Goal: Book appointment/travel/reservation

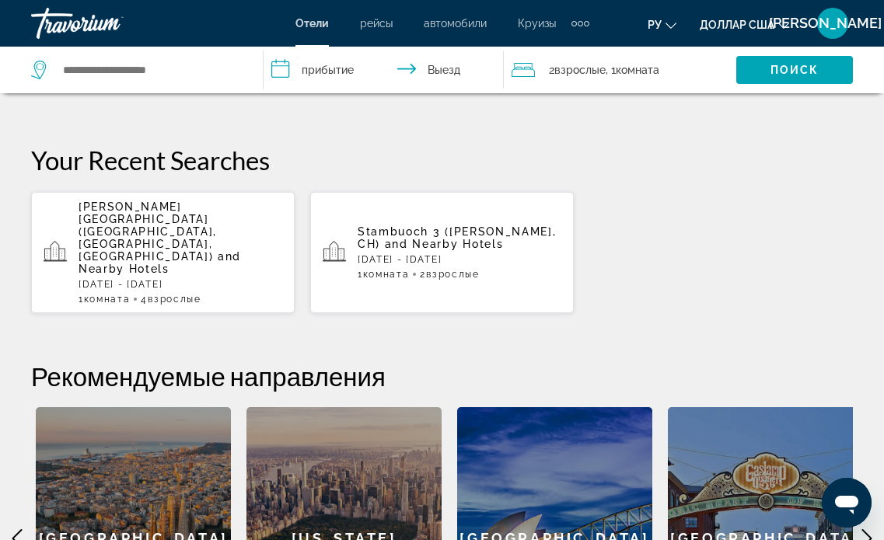
scroll to position [450, 0]
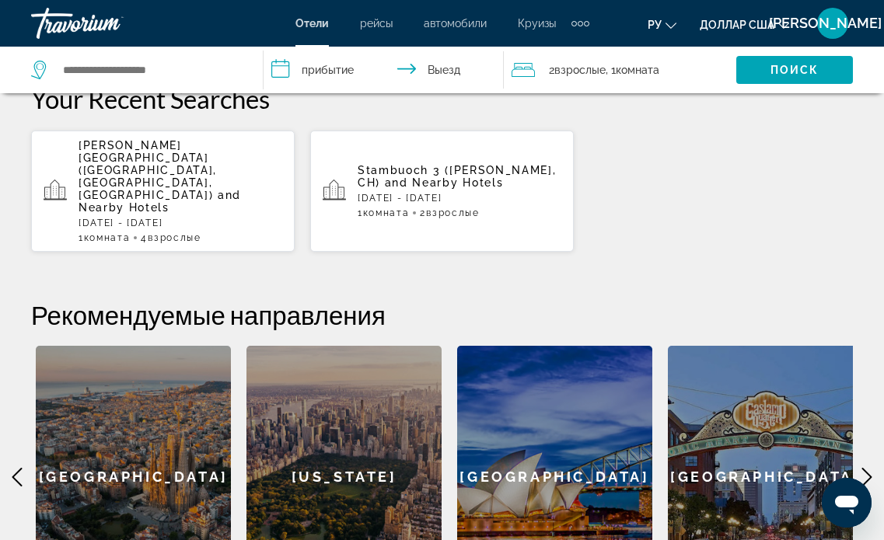
click at [866, 468] on icon "Основное содержание" at bounding box center [867, 477] width 10 height 19
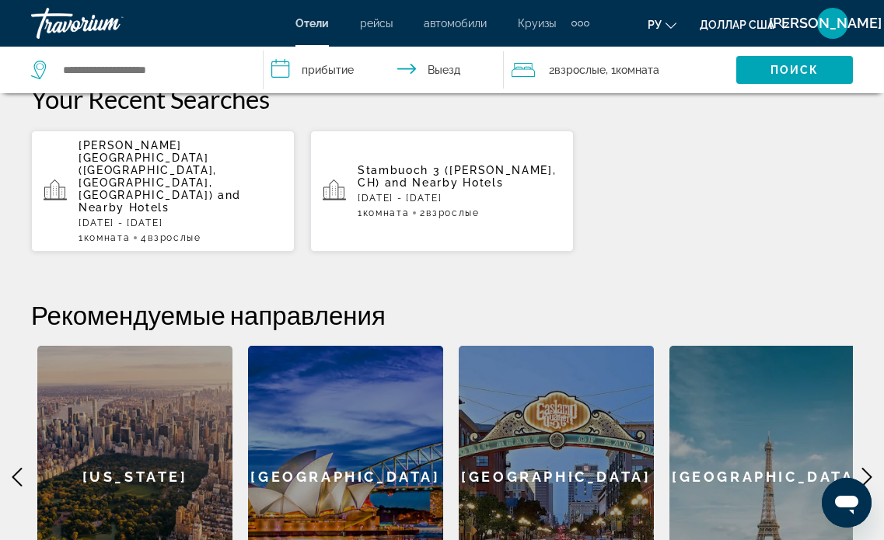
click at [866, 468] on icon "Основное содержание" at bounding box center [867, 477] width 10 height 19
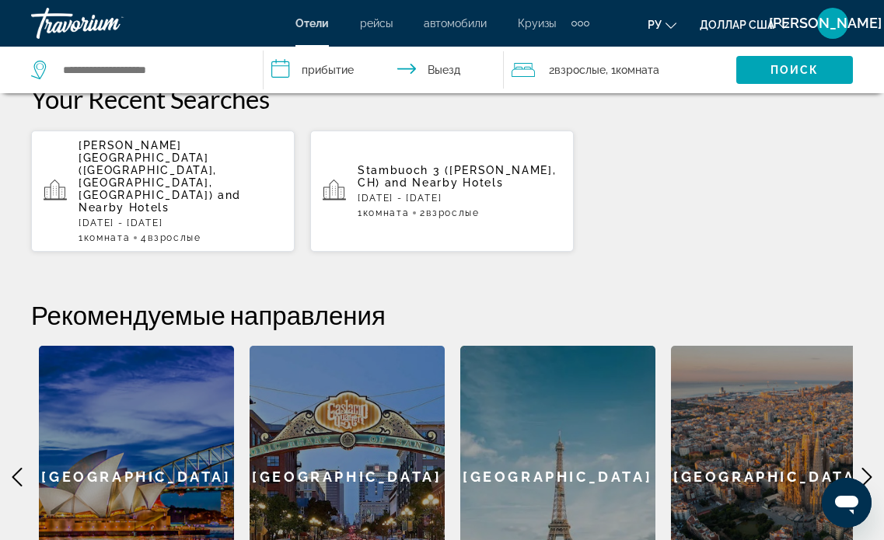
click at [866, 468] on icon "Основное содержание" at bounding box center [867, 477] width 10 height 19
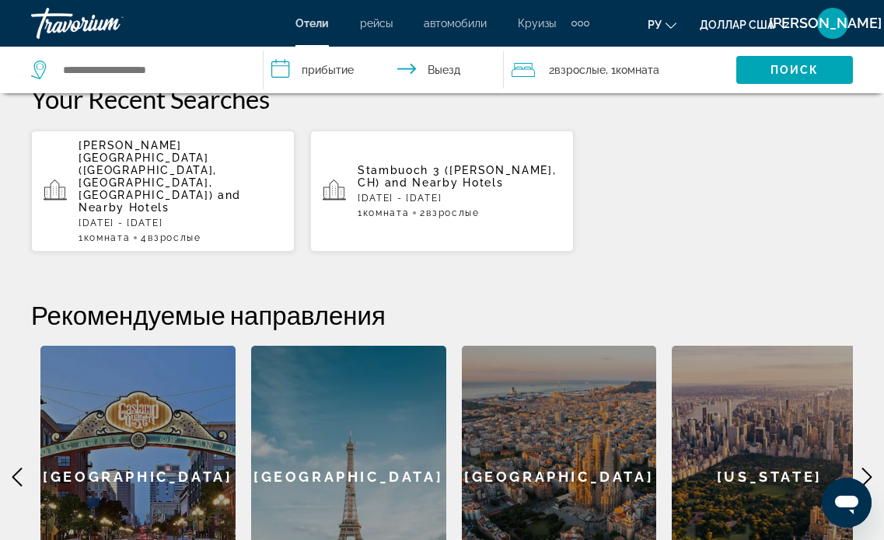
click at [866, 468] on icon "Основное содержание" at bounding box center [867, 477] width 10 height 19
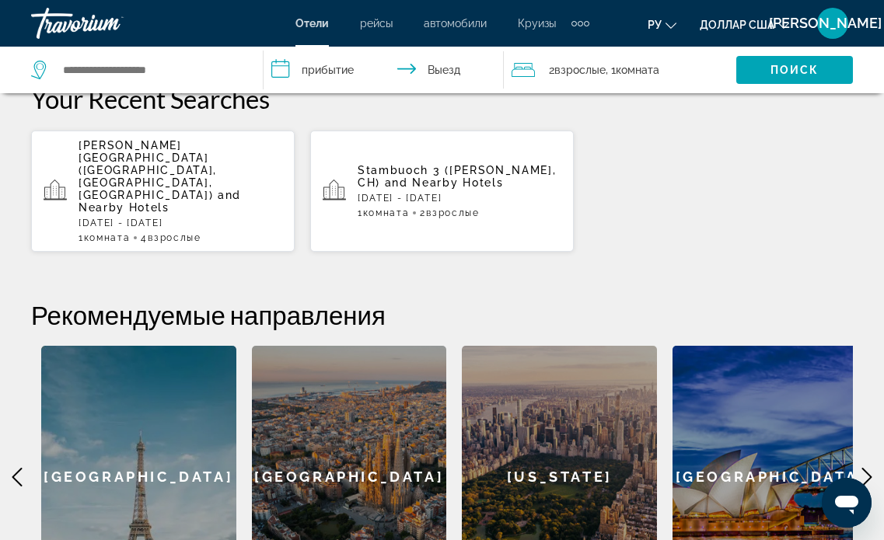
click at [866, 468] on icon "Основное содержание" at bounding box center [867, 477] width 10 height 19
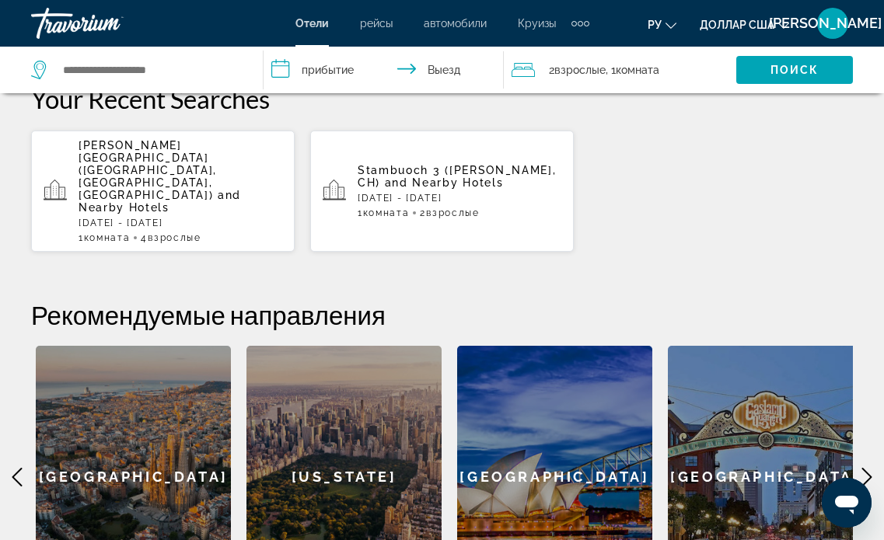
click at [866, 468] on icon "Основное содержание" at bounding box center [867, 477] width 10 height 19
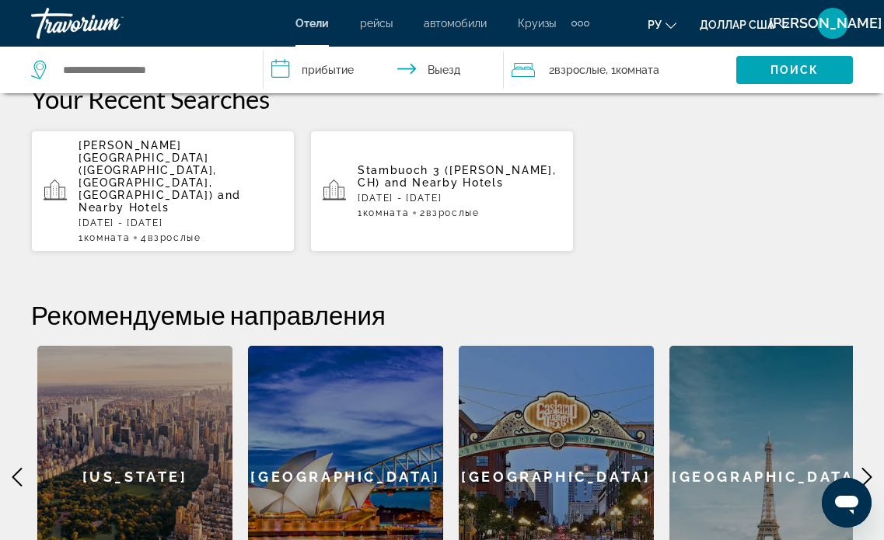
click at [866, 468] on icon "Основное содержание" at bounding box center [867, 477] width 10 height 19
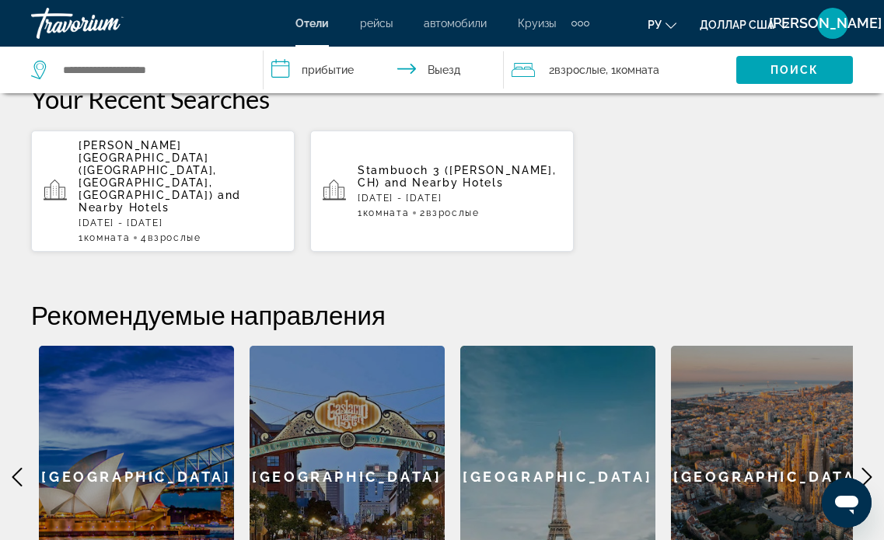
click at [866, 468] on icon "Основное содержание" at bounding box center [867, 477] width 10 height 19
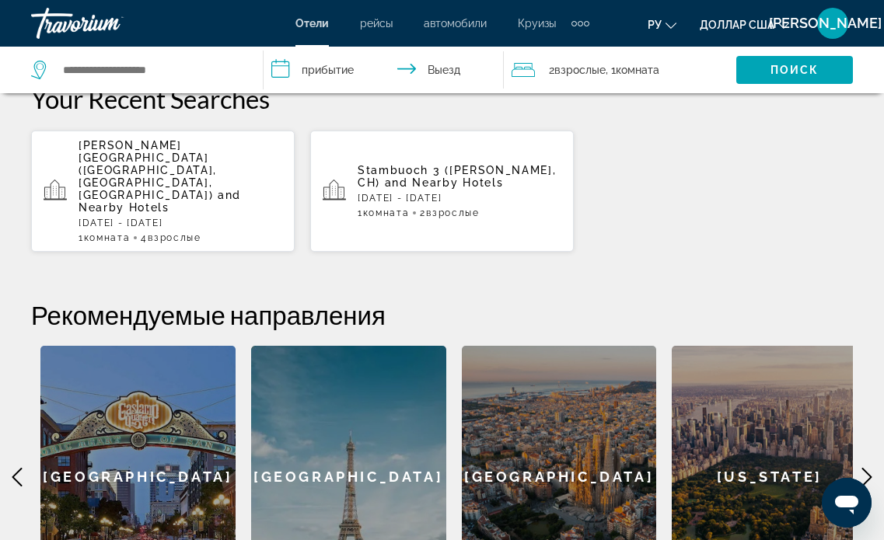
click at [866, 468] on icon "Основное содержание" at bounding box center [867, 477] width 10 height 19
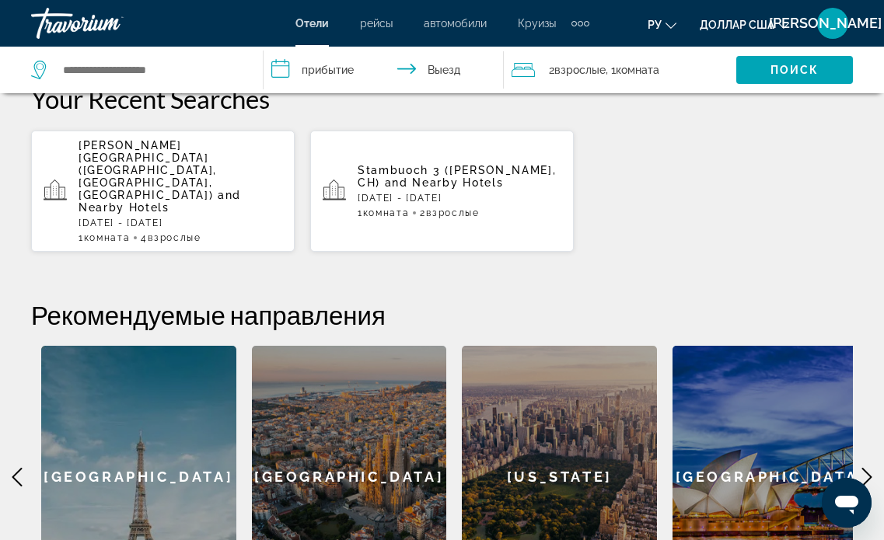
click at [866, 468] on icon "Основное содержание" at bounding box center [867, 477] width 10 height 19
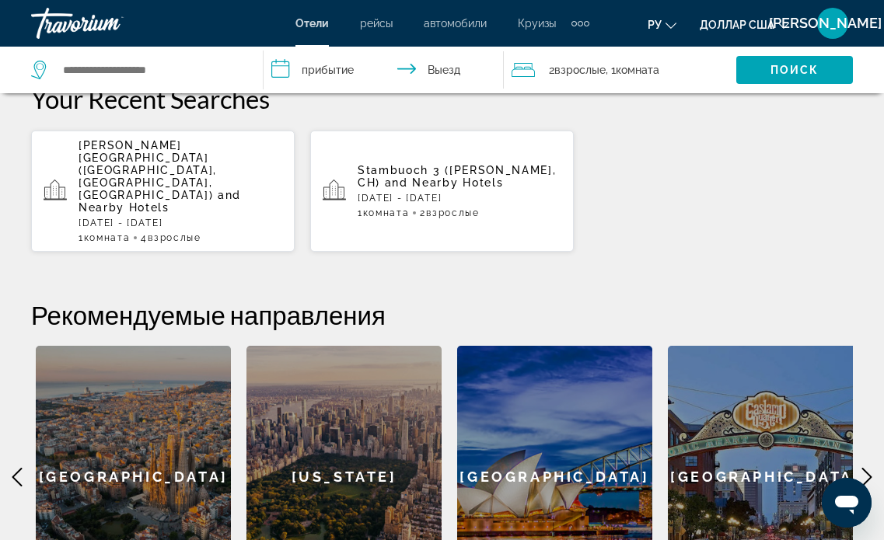
click at [866, 468] on icon "Основное содержание" at bounding box center [867, 477] width 10 height 19
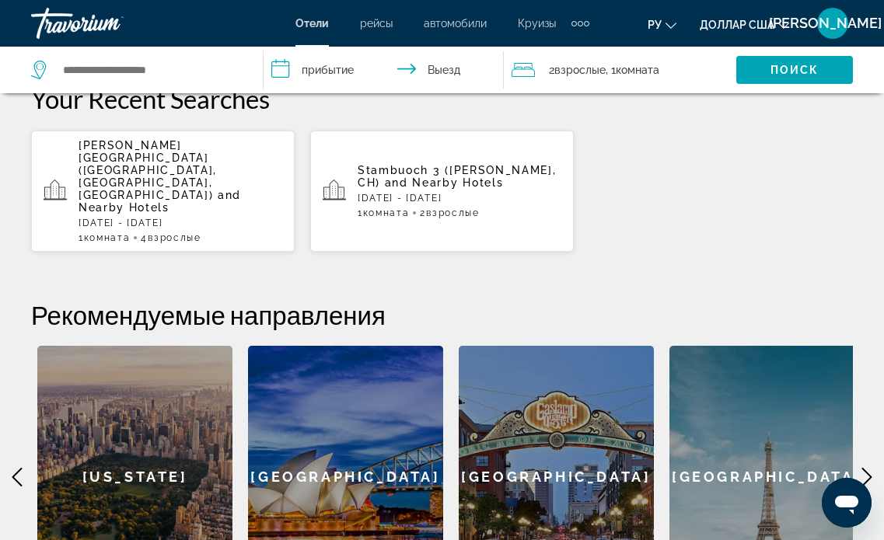
click at [866, 468] on icon "Основное содержание" at bounding box center [867, 477] width 10 height 19
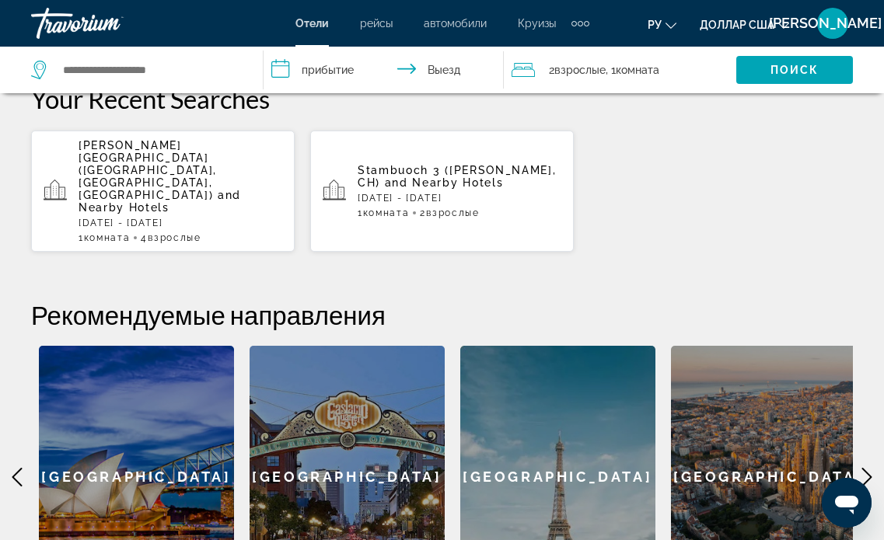
click at [866, 468] on icon "Основное содержание" at bounding box center [867, 477] width 10 height 19
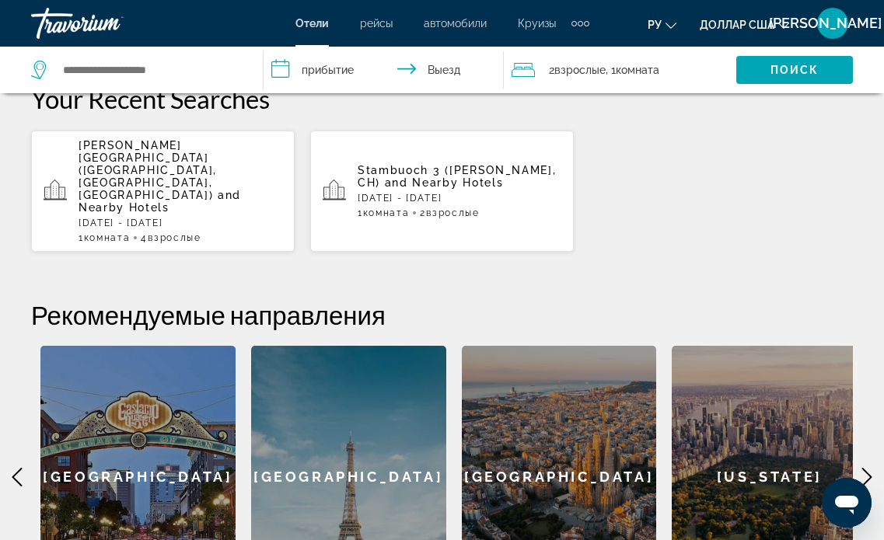
click at [866, 468] on icon "Основное содержание" at bounding box center [867, 477] width 10 height 19
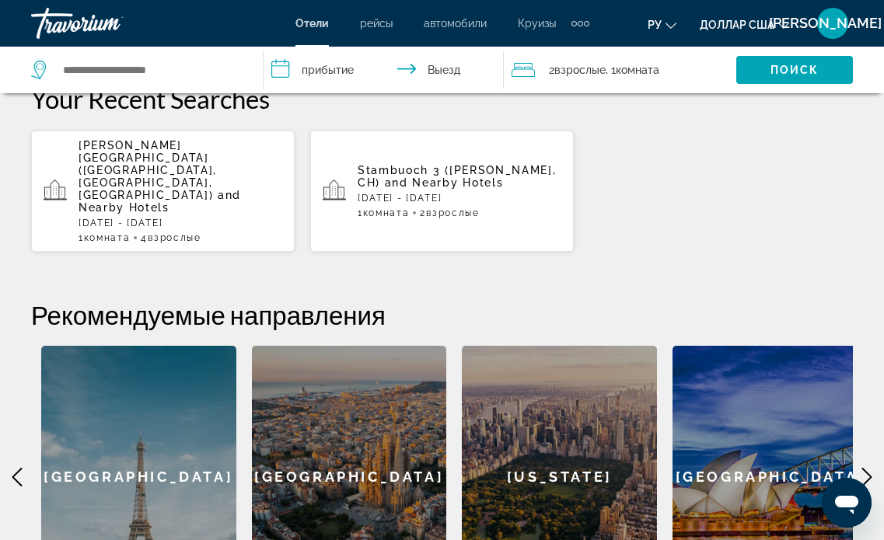
click at [866, 468] on icon "Основное содержание" at bounding box center [867, 477] width 10 height 19
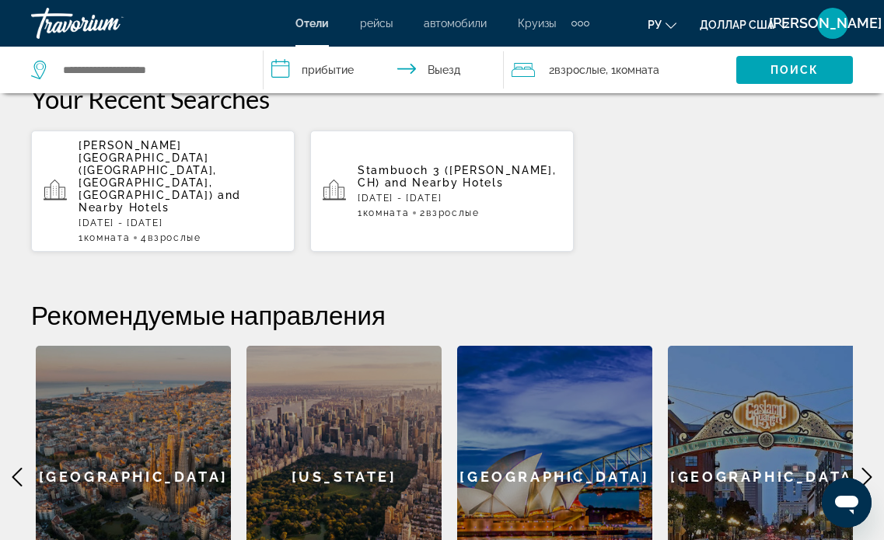
click at [866, 468] on icon "Основное содержание" at bounding box center [867, 477] width 10 height 19
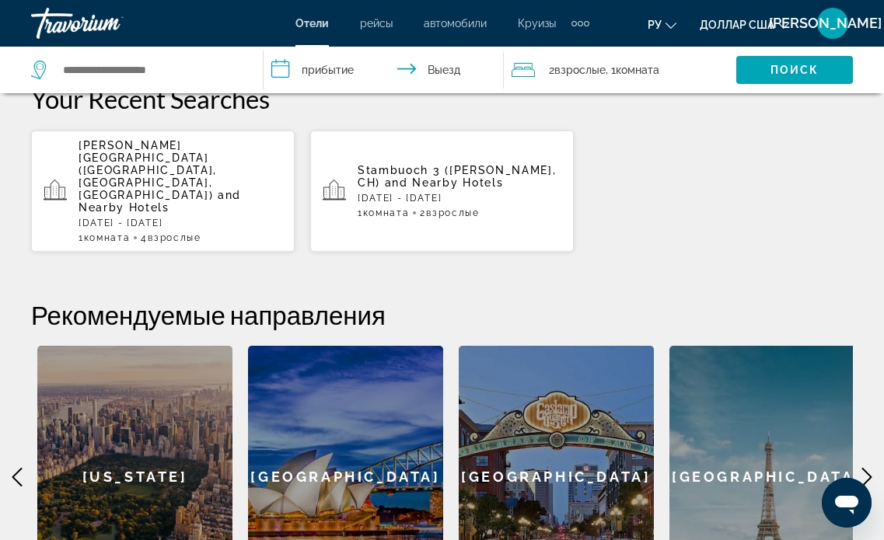
click at [866, 468] on icon "Основное содержание" at bounding box center [867, 477] width 10 height 19
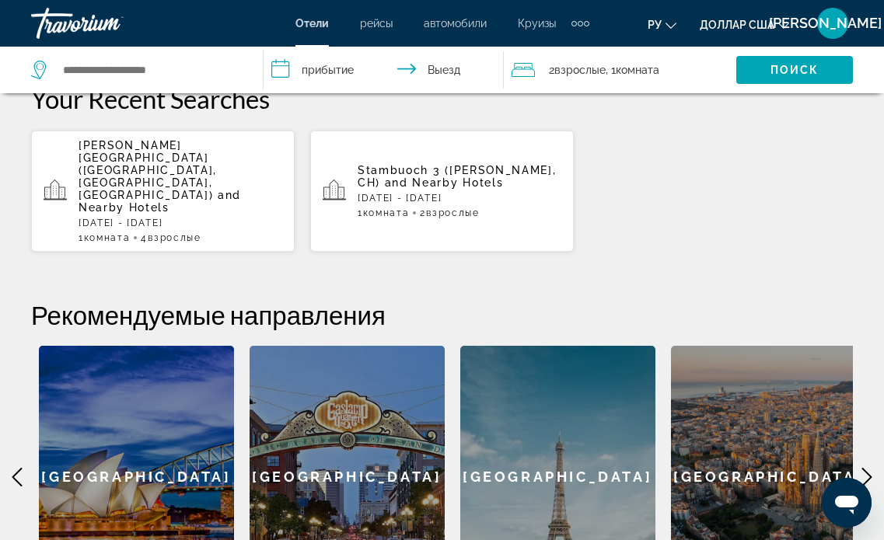
click at [866, 468] on icon "Основное содержание" at bounding box center [867, 477] width 10 height 19
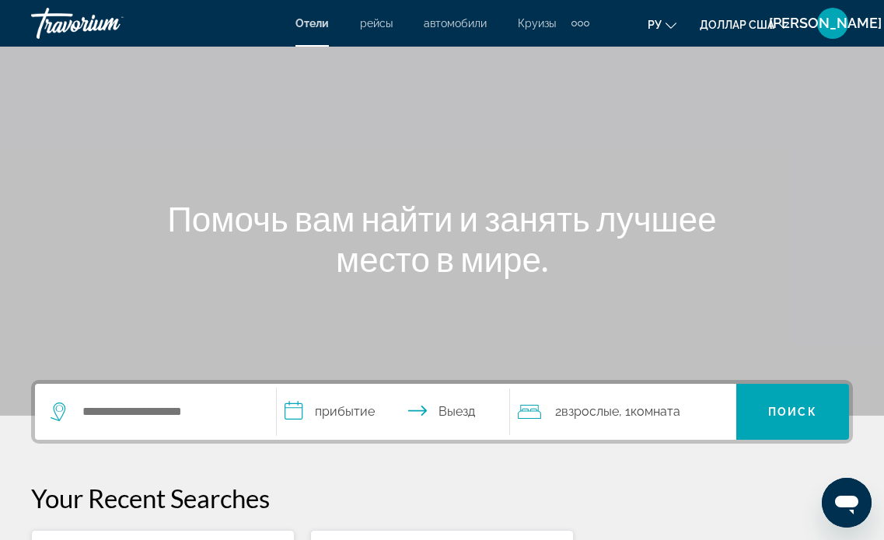
scroll to position [0, 0]
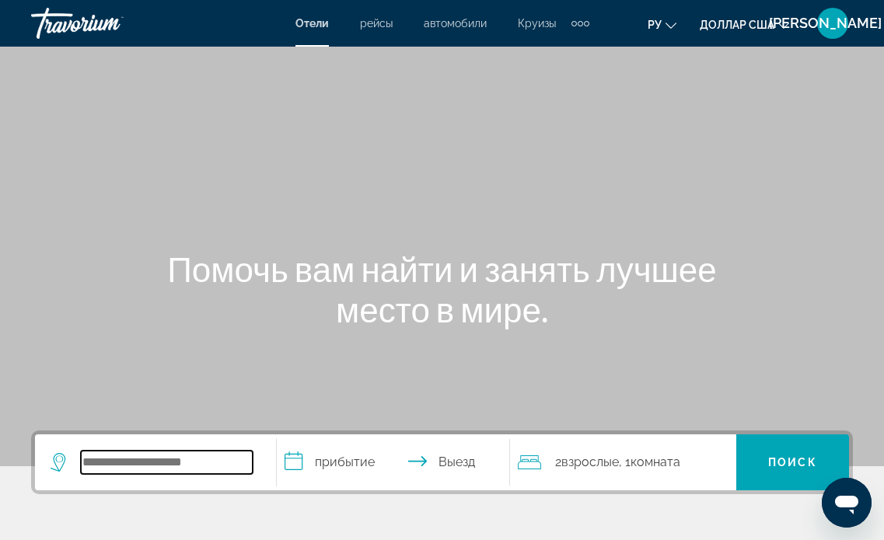
click at [193, 451] on input "Виджет поиска" at bounding box center [167, 462] width 172 height 23
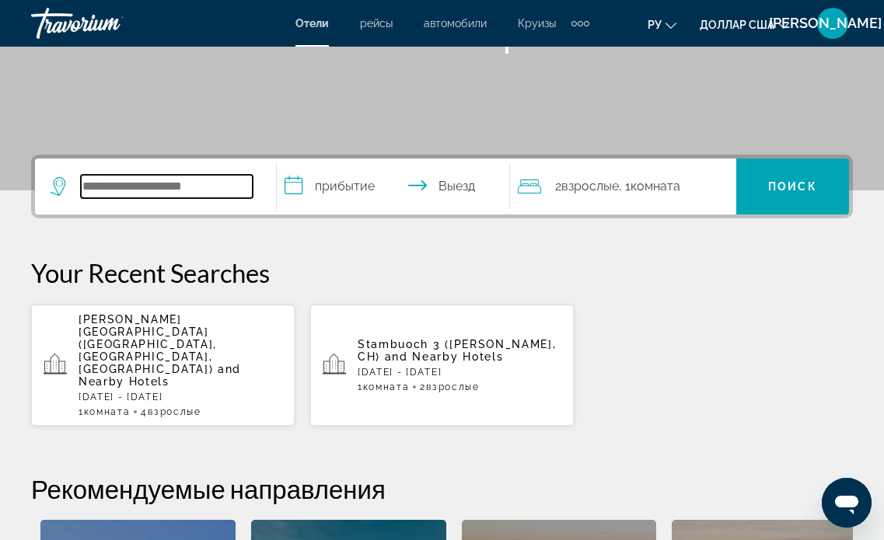
scroll to position [285, 0]
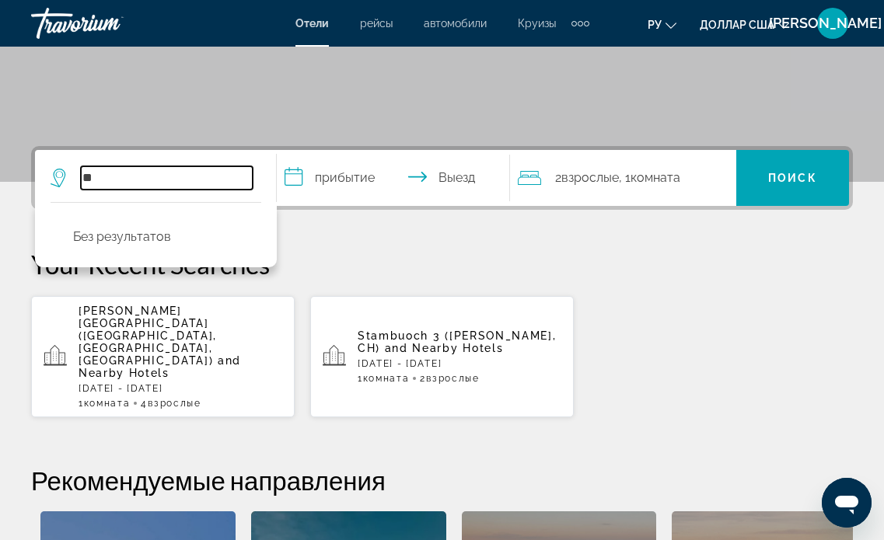
type input "*"
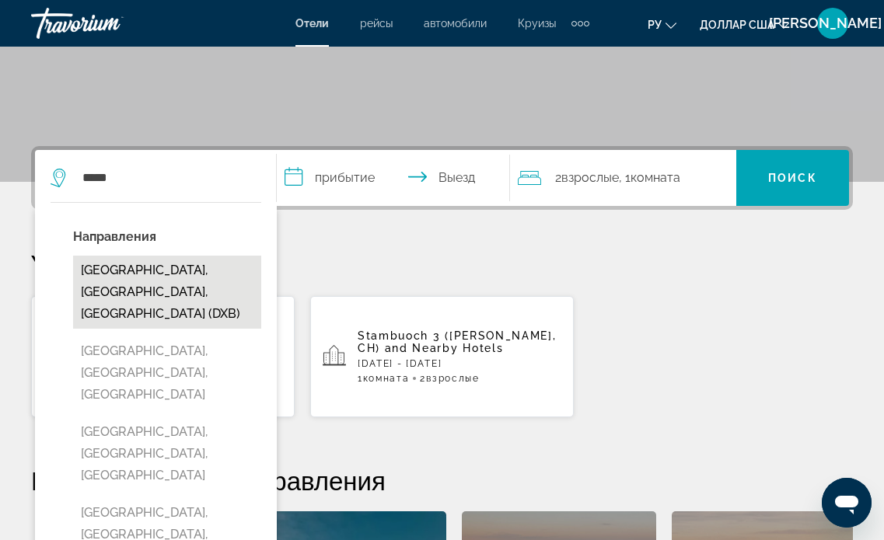
click at [152, 256] on button "[GEOGRAPHIC_DATA], [GEOGRAPHIC_DATA], [GEOGRAPHIC_DATA] (DXB)" at bounding box center [167, 292] width 188 height 73
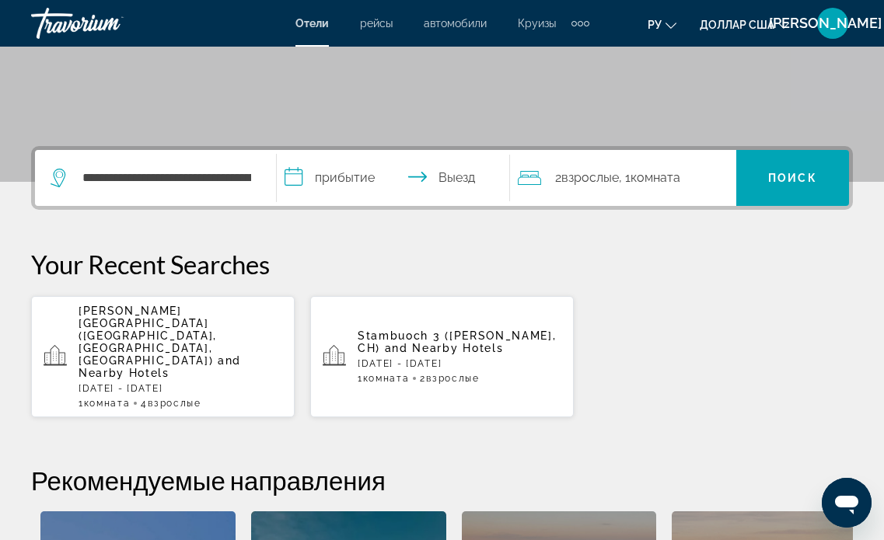
click at [291, 150] on input "**********" at bounding box center [397, 180] width 240 height 61
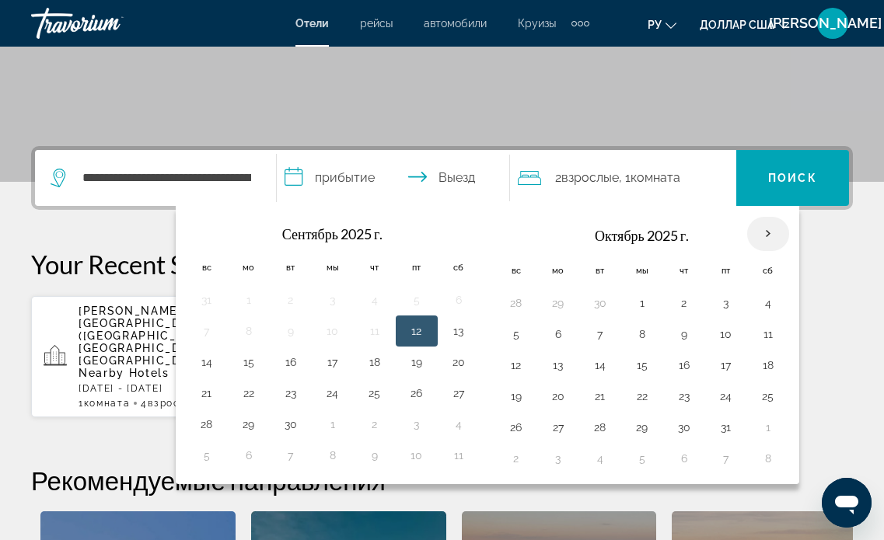
click at [747, 217] on th "В следующем месяце" at bounding box center [768, 234] width 42 height 34
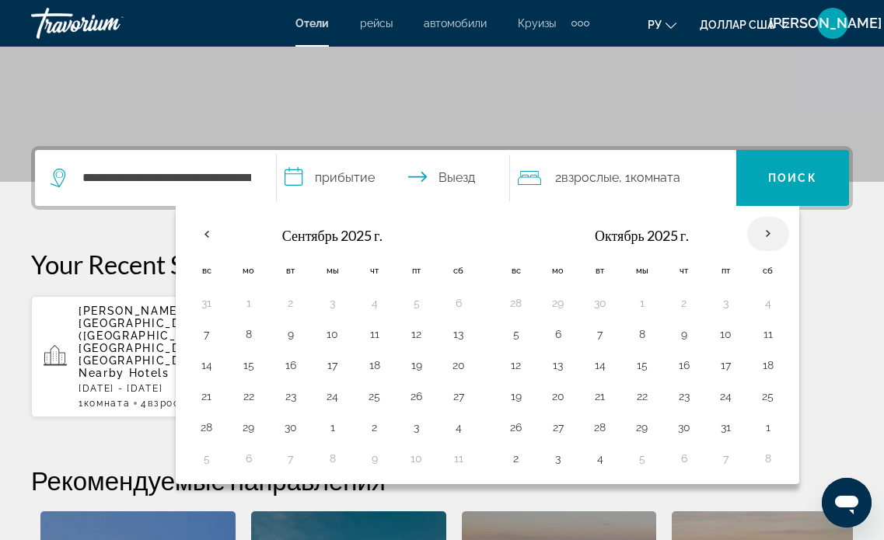
click at [747, 217] on th "В следующем месяце" at bounding box center [768, 234] width 42 height 34
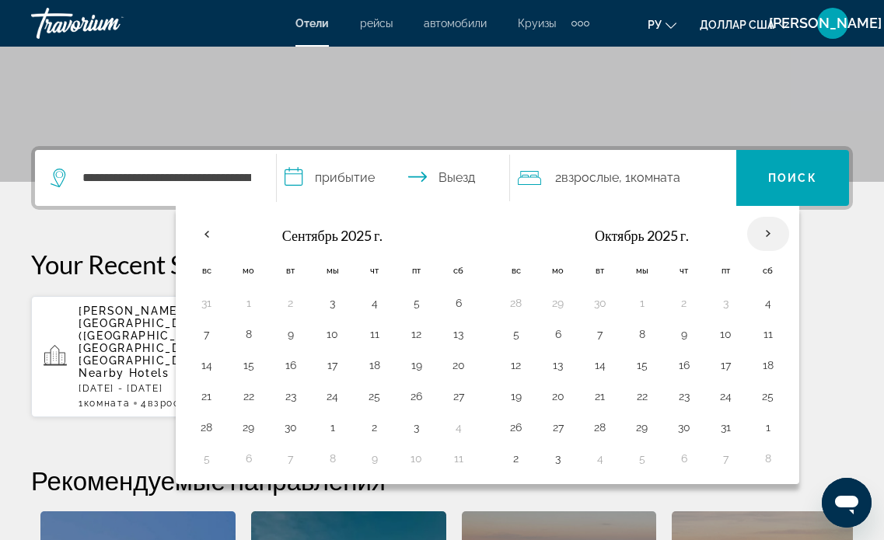
click at [747, 217] on th "В следующем месяце" at bounding box center [768, 234] width 42 height 34
click at [622, 227] on font "Октябрь 2025 г." at bounding box center [642, 235] width 94 height 17
click at [747, 217] on th "В следующем месяце" at bounding box center [768, 234] width 42 height 34
click at [317, 150] on input "**********" at bounding box center [397, 180] width 240 height 61
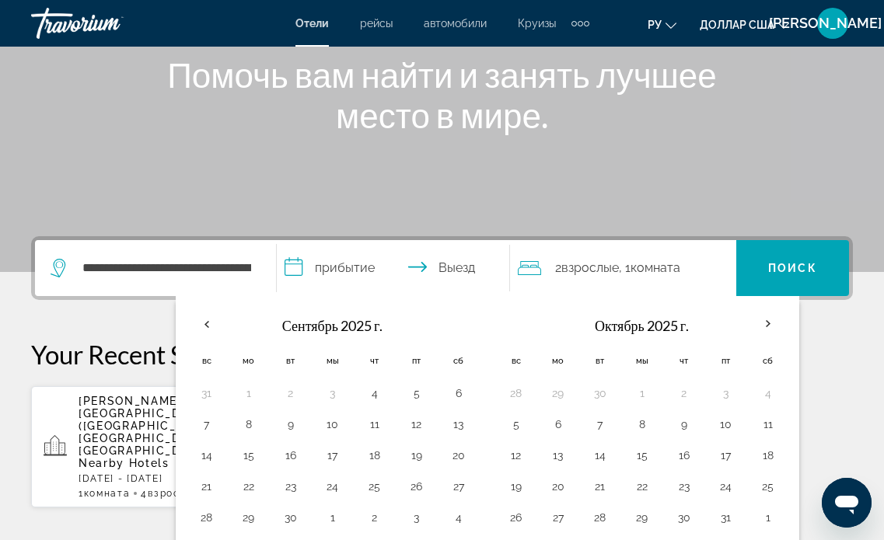
scroll to position [139, 0]
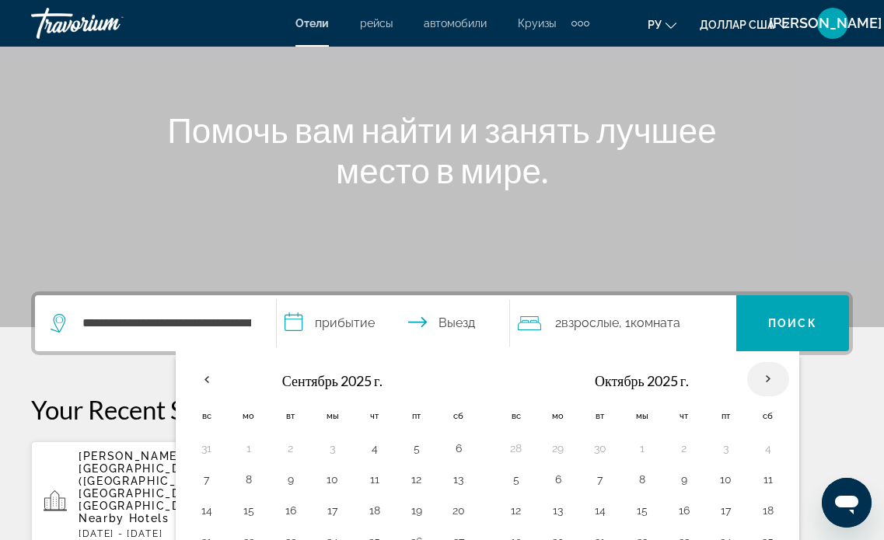
click at [747, 362] on th "В следующем месяце" at bounding box center [768, 379] width 42 height 34
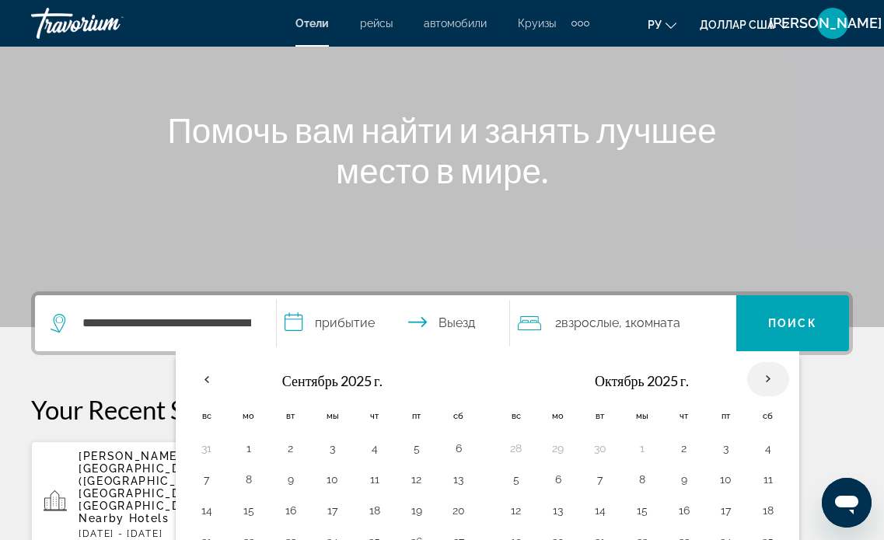
click at [747, 362] on th "В следующем месяце" at bounding box center [768, 379] width 42 height 34
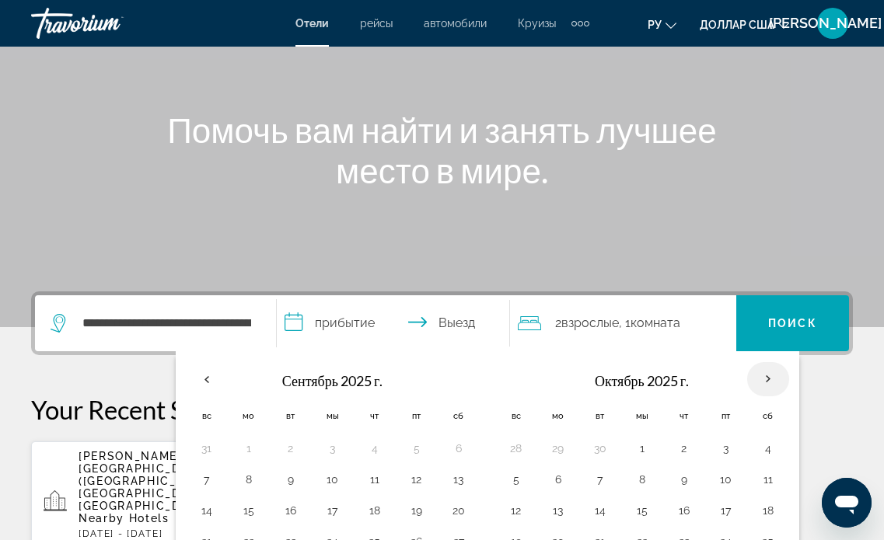
click at [747, 362] on th "В следующем месяце" at bounding box center [768, 379] width 42 height 34
click at [631, 316] on font "Комната" at bounding box center [656, 323] width 50 height 15
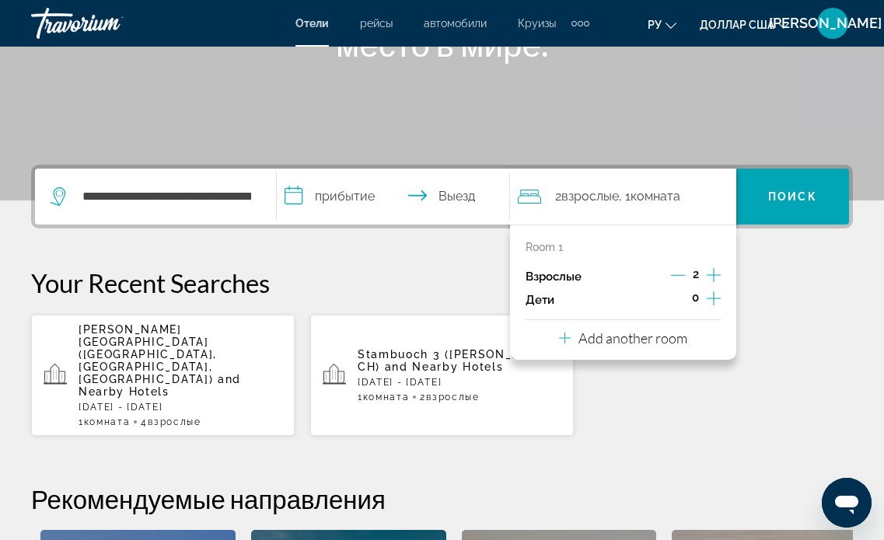
scroll to position [285, 0]
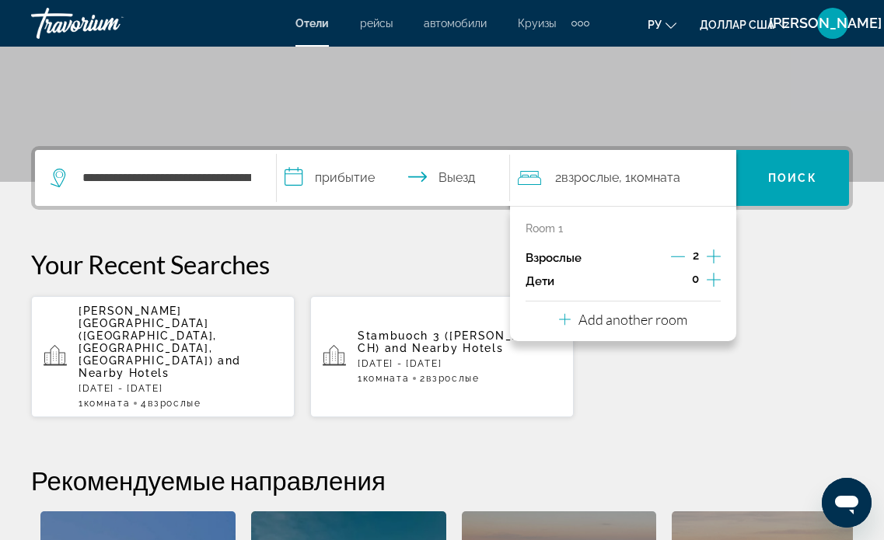
click at [721, 250] on icon "Increment adults" at bounding box center [714, 257] width 14 height 14
click at [721, 273] on icon "Increment children" at bounding box center [714, 280] width 14 height 14
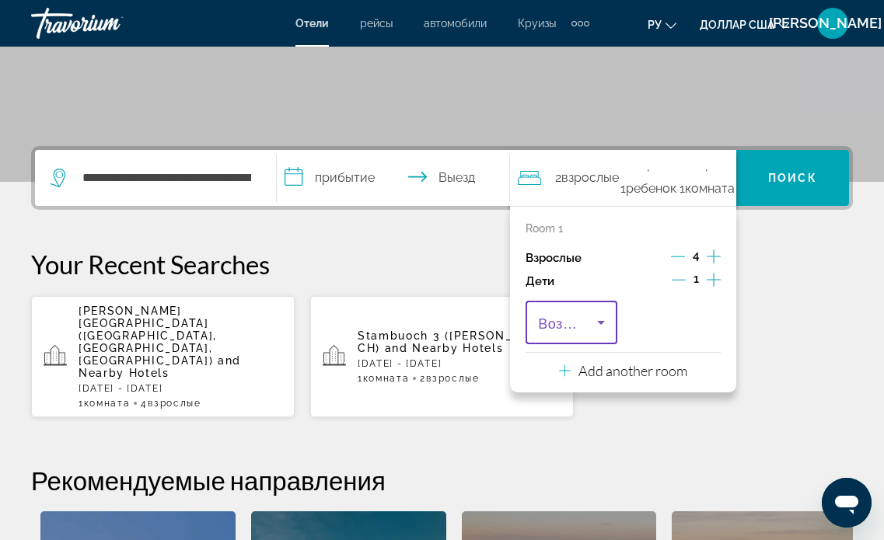
click at [605, 321] on icon "Travelers: 4 adults, 1 child" at bounding box center [601, 323] width 8 height 4
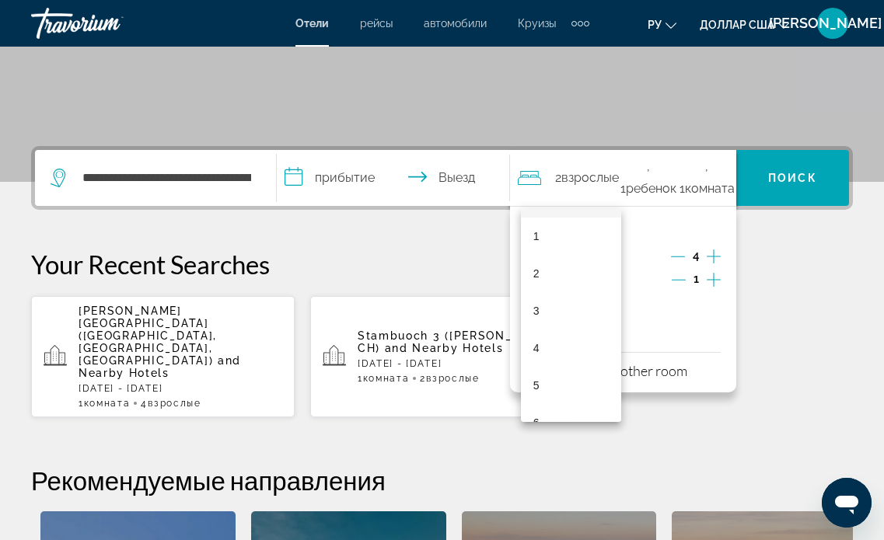
scroll to position [109, 0]
click at [532, 347] on mat-option "6" at bounding box center [571, 348] width 100 height 37
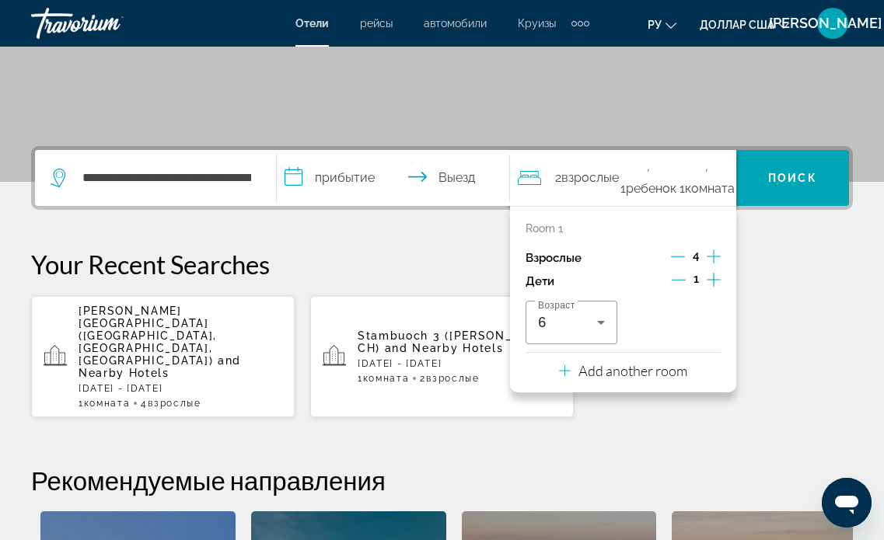
click at [645, 301] on div "Возраст 6" at bounding box center [623, 323] width 195 height 44
click at [455, 249] on p "Your Recent Searches" at bounding box center [442, 264] width 822 height 31
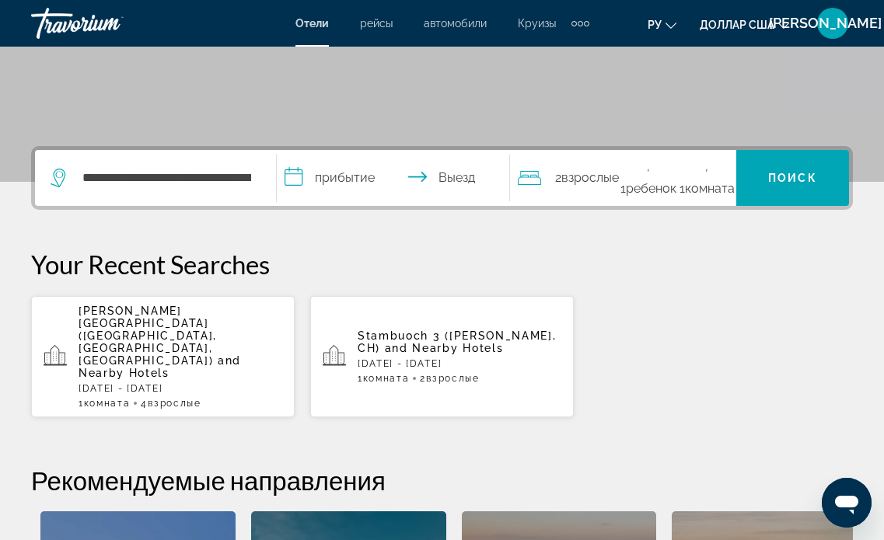
click at [443, 150] on input "**********" at bounding box center [397, 180] width 240 height 61
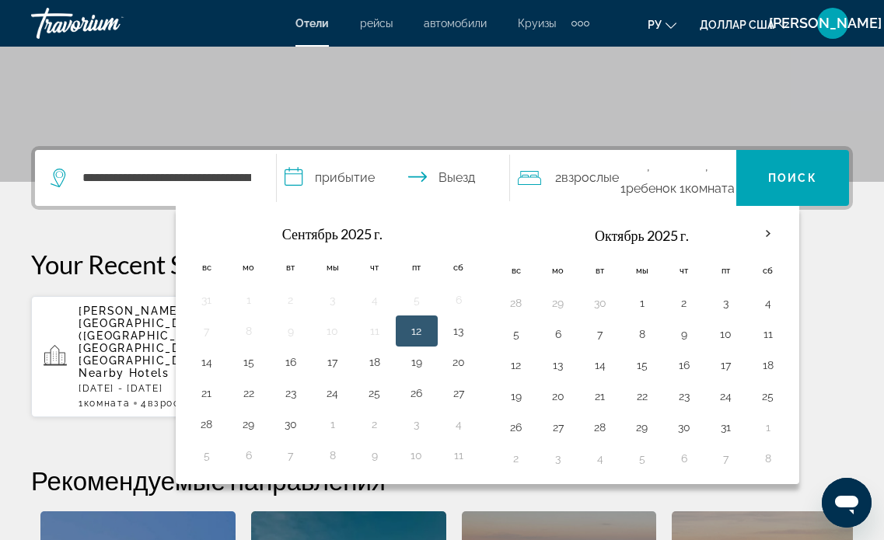
click at [334, 150] on input "**********" at bounding box center [397, 180] width 240 height 61
click at [747, 217] on th "В следующем месяце" at bounding box center [768, 234] width 42 height 34
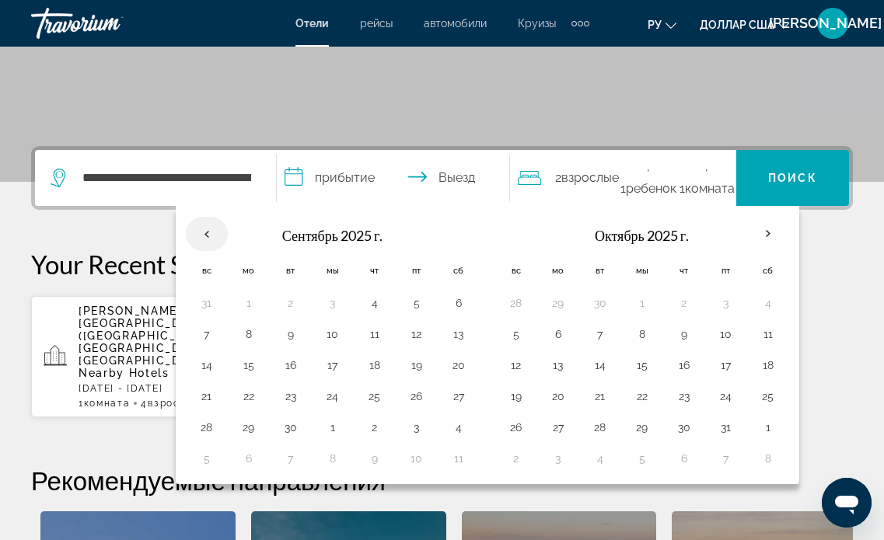
click at [221, 217] on th "Previous month" at bounding box center [207, 234] width 42 height 34
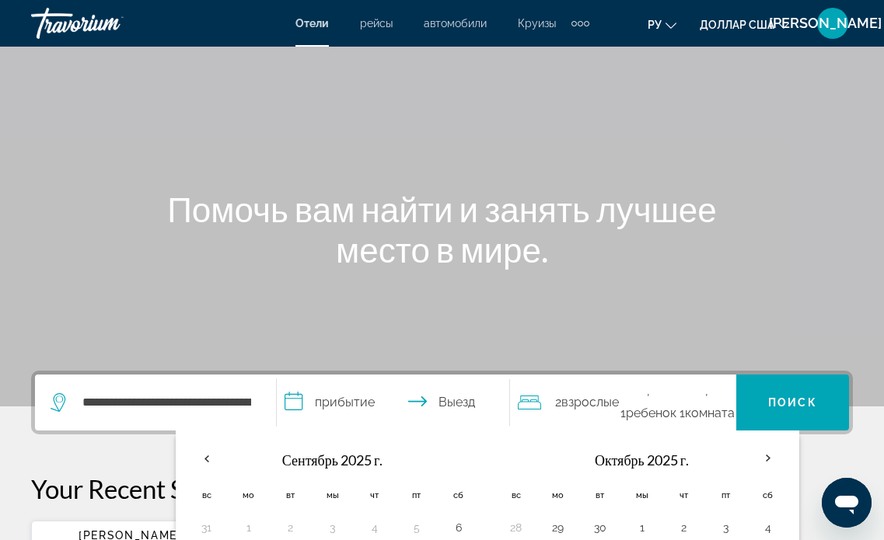
scroll to position [51, 0]
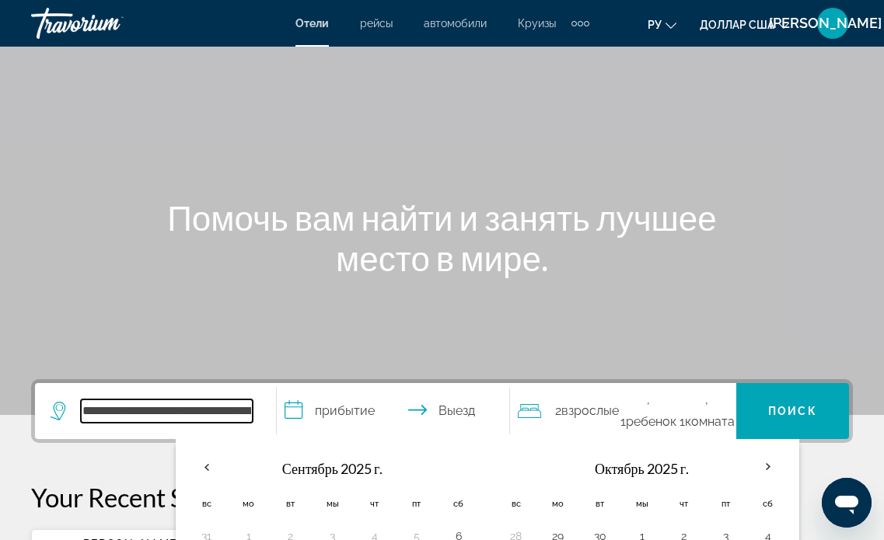
click at [160, 400] on input "**********" at bounding box center [167, 411] width 172 height 23
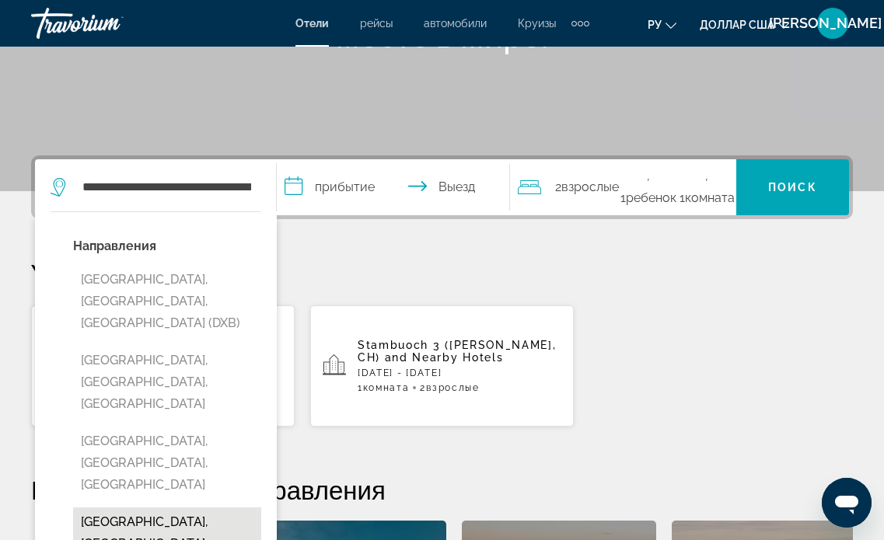
scroll to position [285, 0]
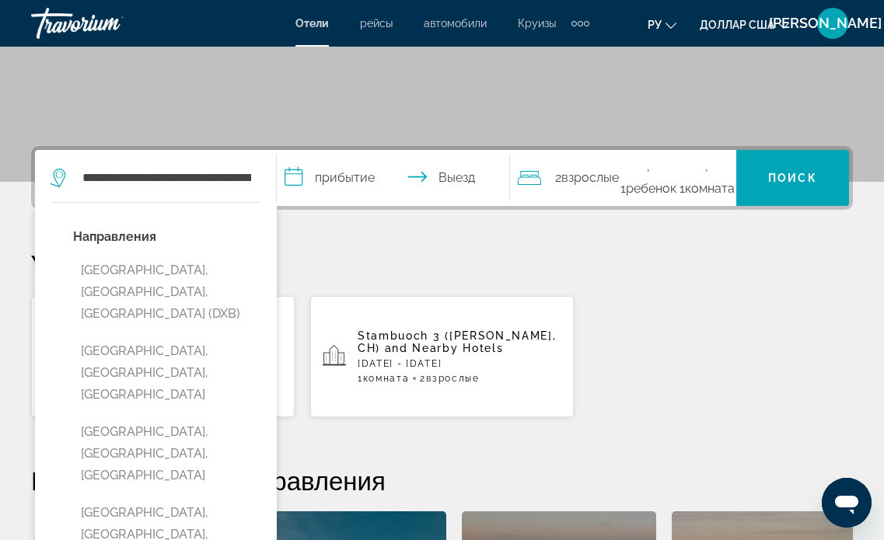
type input "**********"
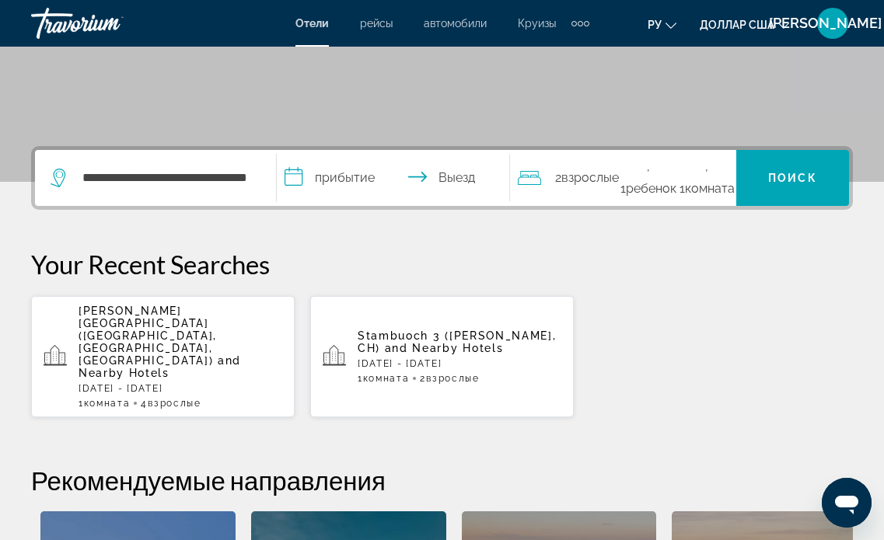
click at [341, 150] on input "**********" at bounding box center [397, 180] width 240 height 61
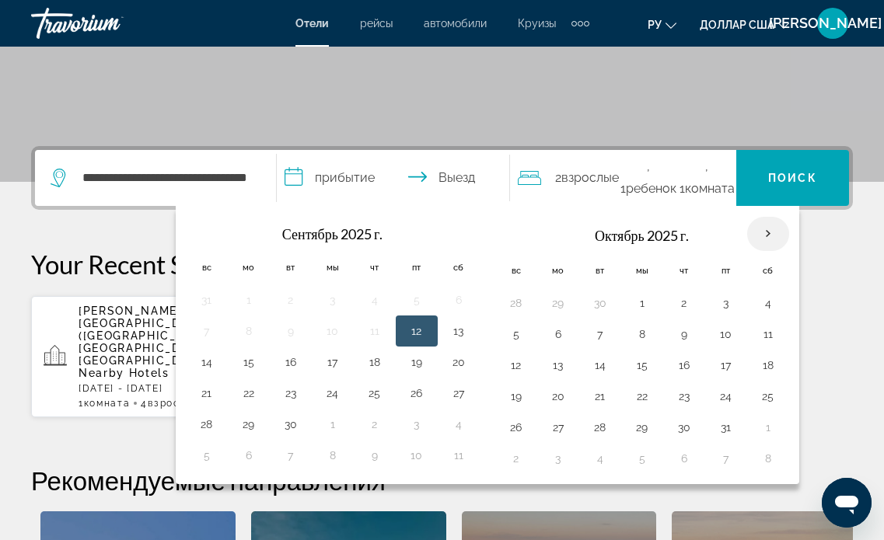
click at [747, 217] on th "В следующем месяце" at bounding box center [768, 234] width 42 height 34
click at [139, 203] on div "**********" at bounding box center [442, 459] width 884 height 627
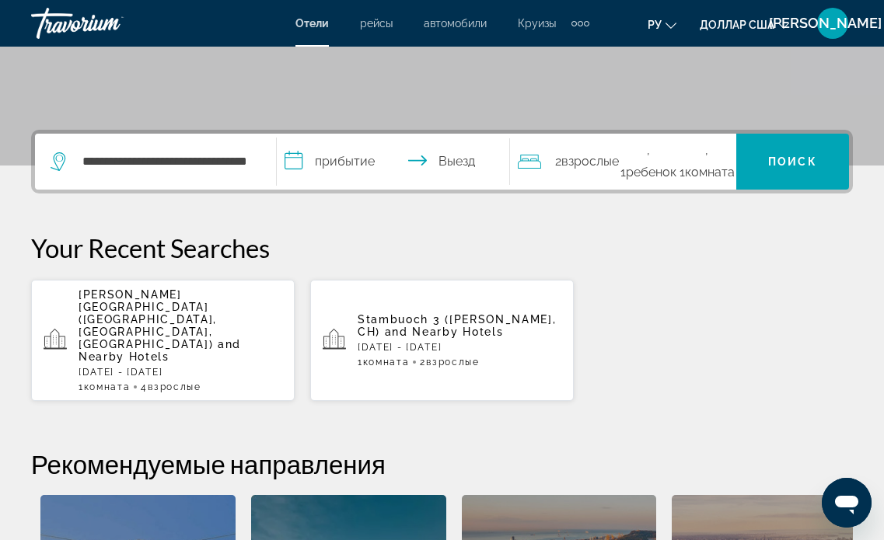
scroll to position [389, 0]
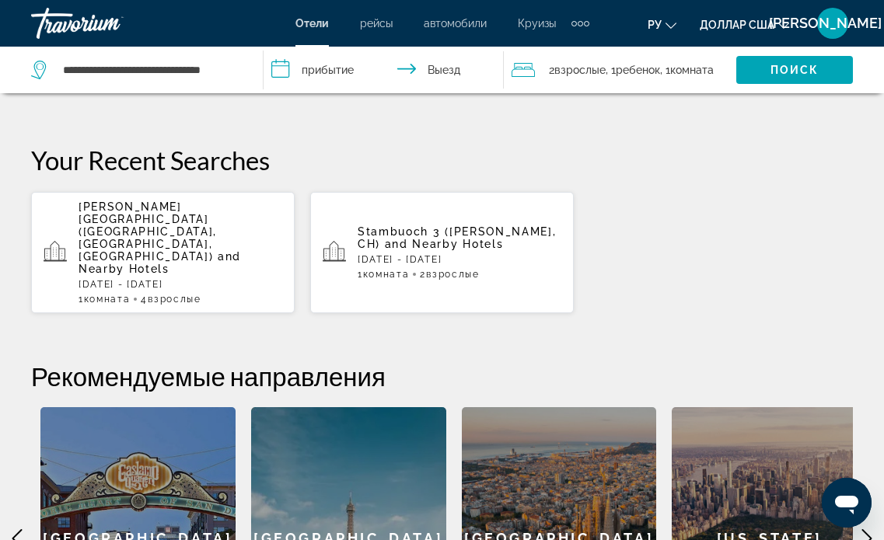
click at [868, 529] on icon "Основное содержание" at bounding box center [867, 538] width 19 height 19
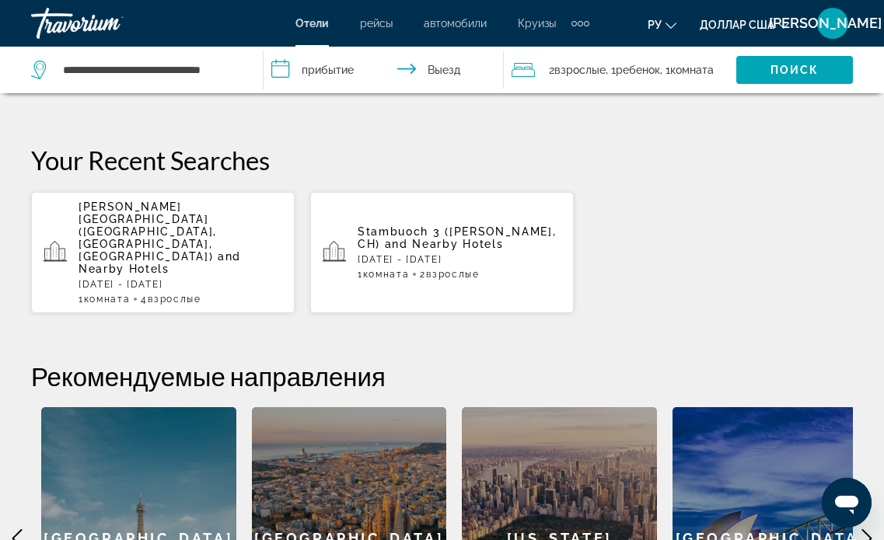
click at [868, 529] on icon "Основное содержание" at bounding box center [867, 538] width 19 height 19
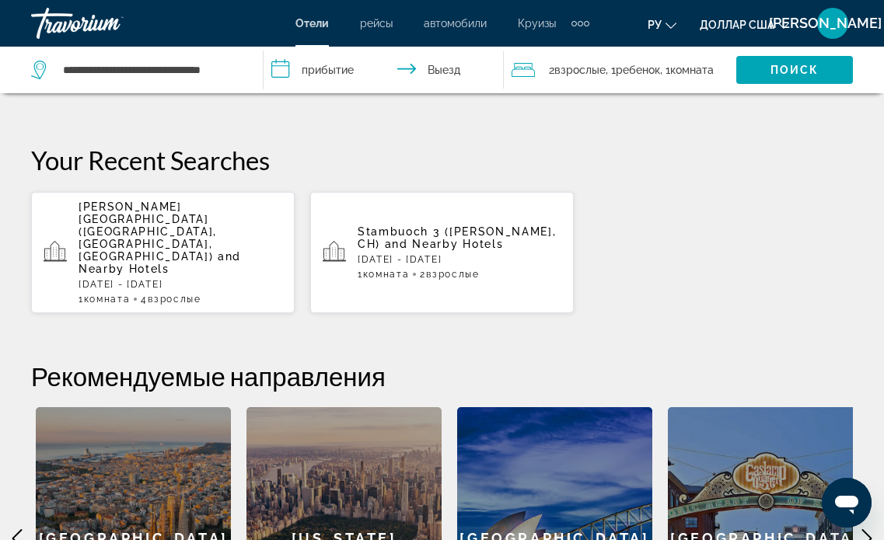
click at [868, 529] on icon "Основное содержание" at bounding box center [867, 538] width 19 height 19
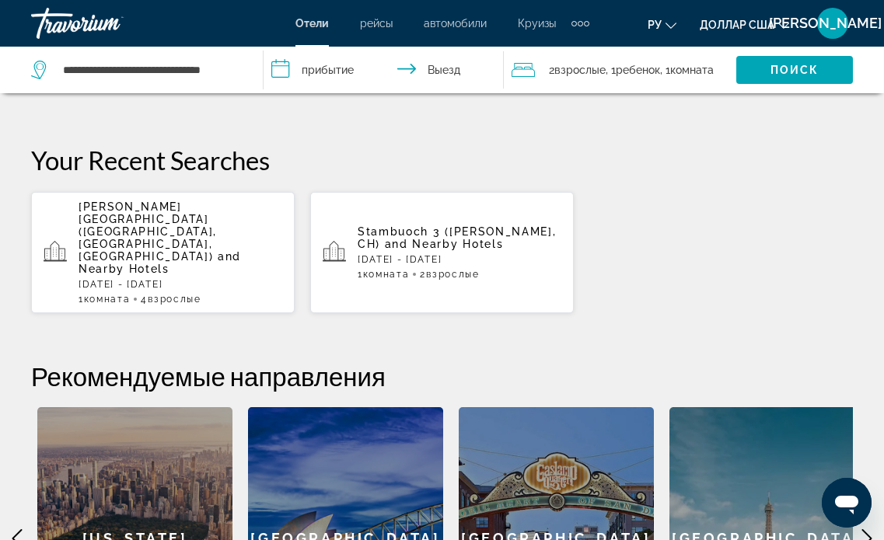
click at [868, 529] on icon "Основное содержание" at bounding box center [867, 538] width 19 height 19
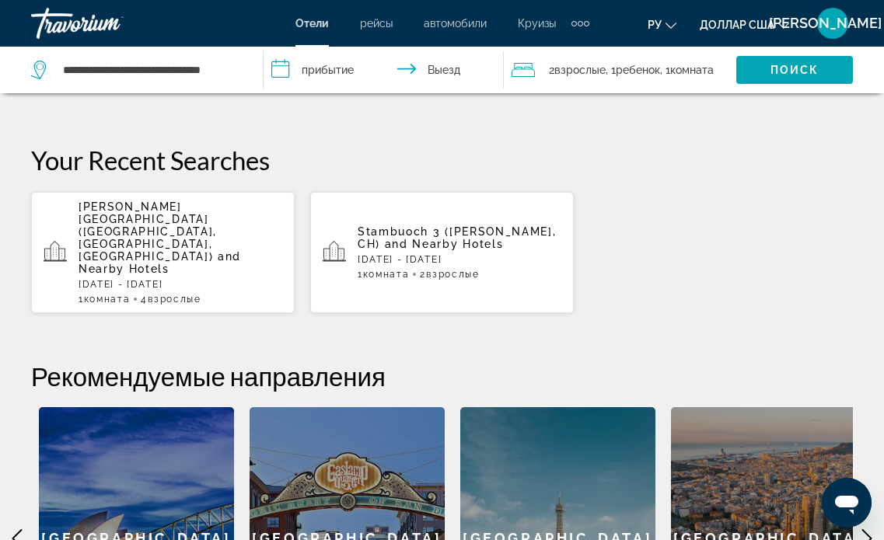
click at [868, 529] on icon "Основное содержание" at bounding box center [867, 538] width 19 height 19
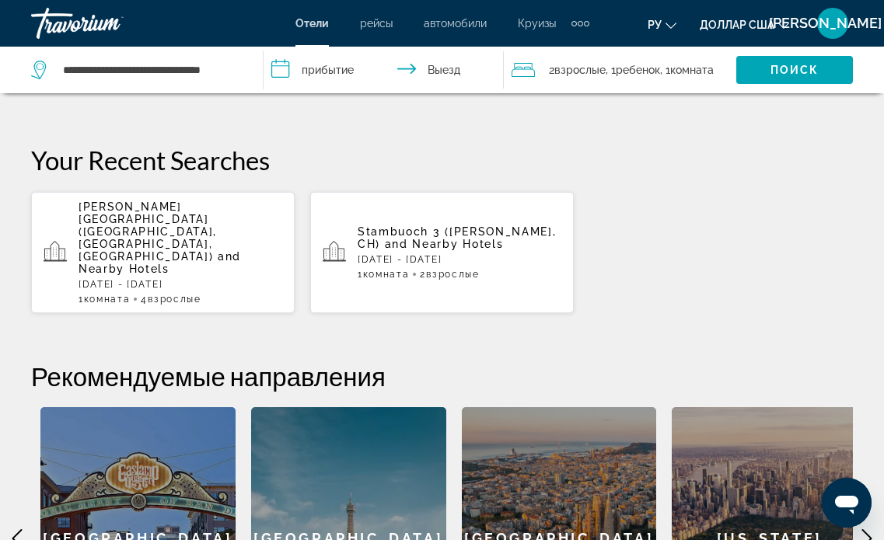
click at [868, 529] on icon "Основное содержание" at bounding box center [867, 538] width 19 height 19
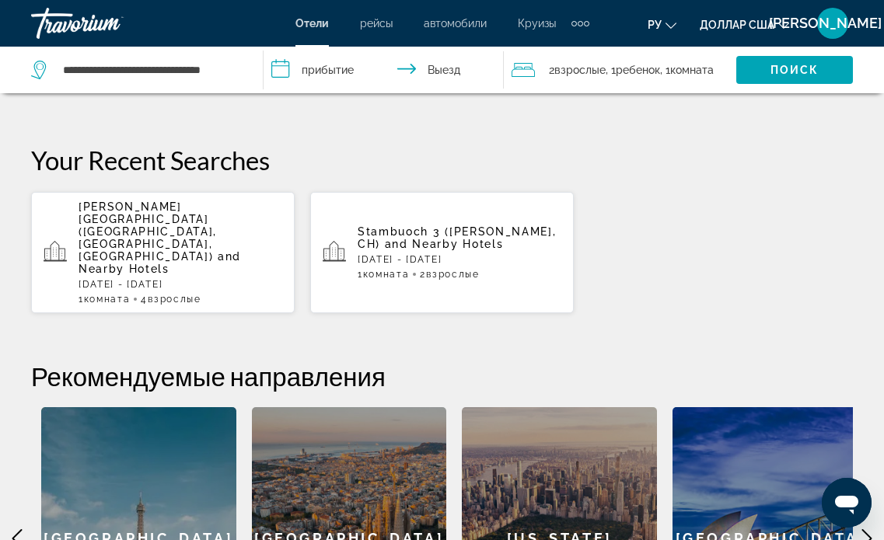
click at [868, 529] on icon "Основное содержание" at bounding box center [867, 538] width 19 height 19
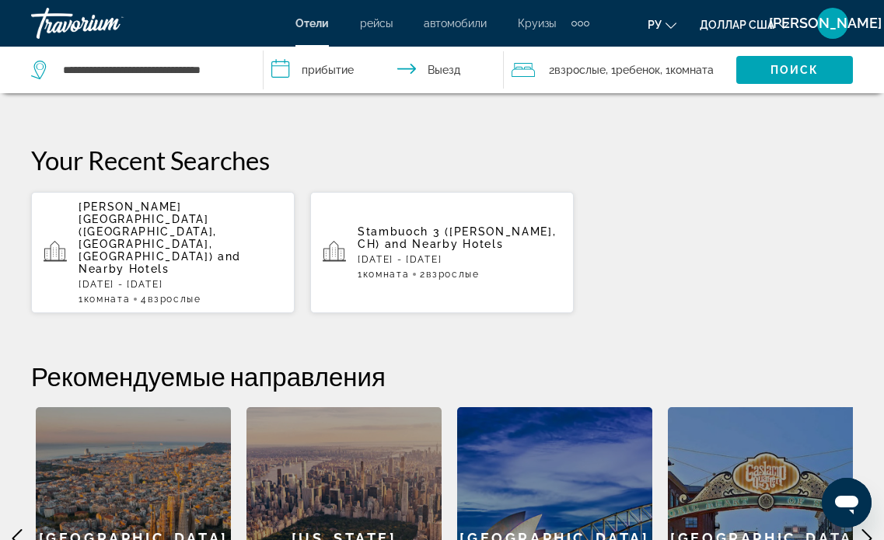
click at [868, 529] on icon "Основное содержание" at bounding box center [867, 538] width 19 height 19
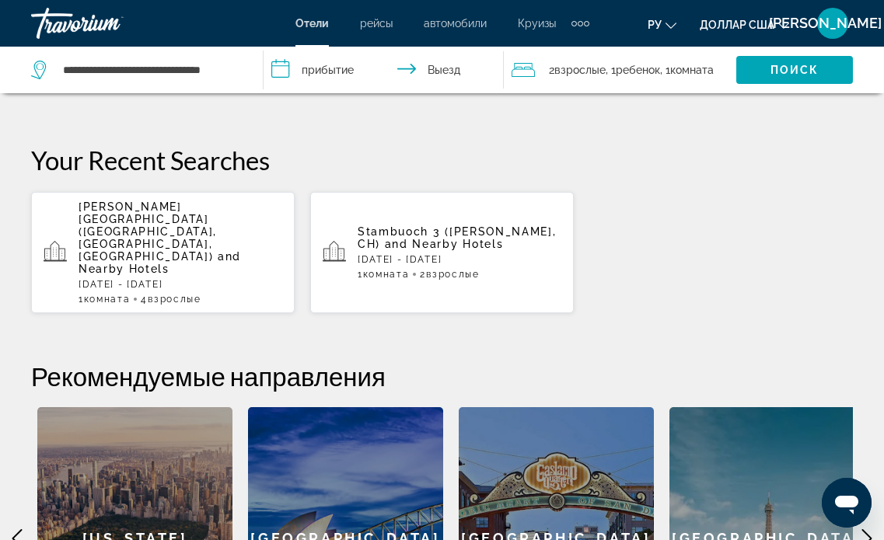
click at [868, 529] on icon "Основное содержание" at bounding box center [867, 538] width 19 height 19
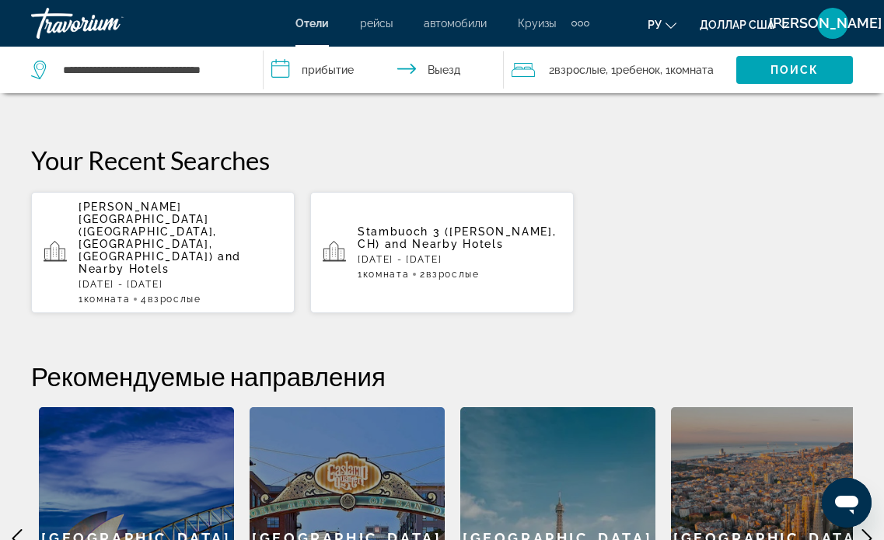
click at [558, 407] on div "[GEOGRAPHIC_DATA]" at bounding box center [557, 538] width 195 height 262
